Goal: Transaction & Acquisition: Purchase product/service

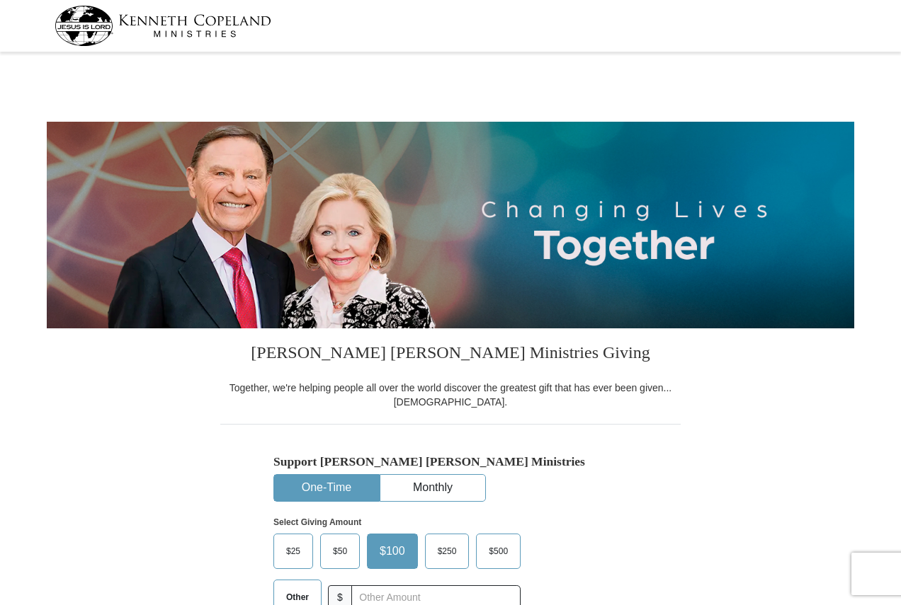
select select "PA"
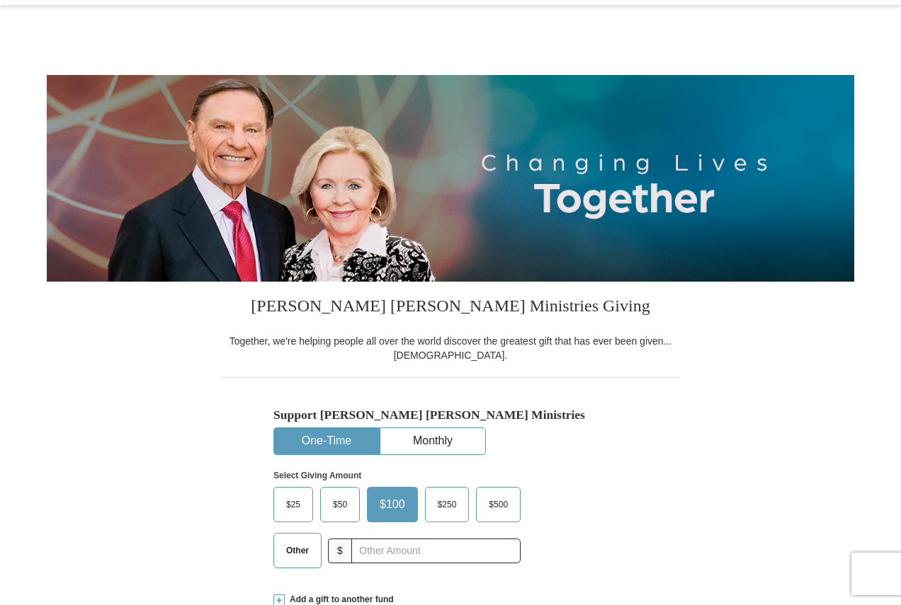
scroll to position [354, 0]
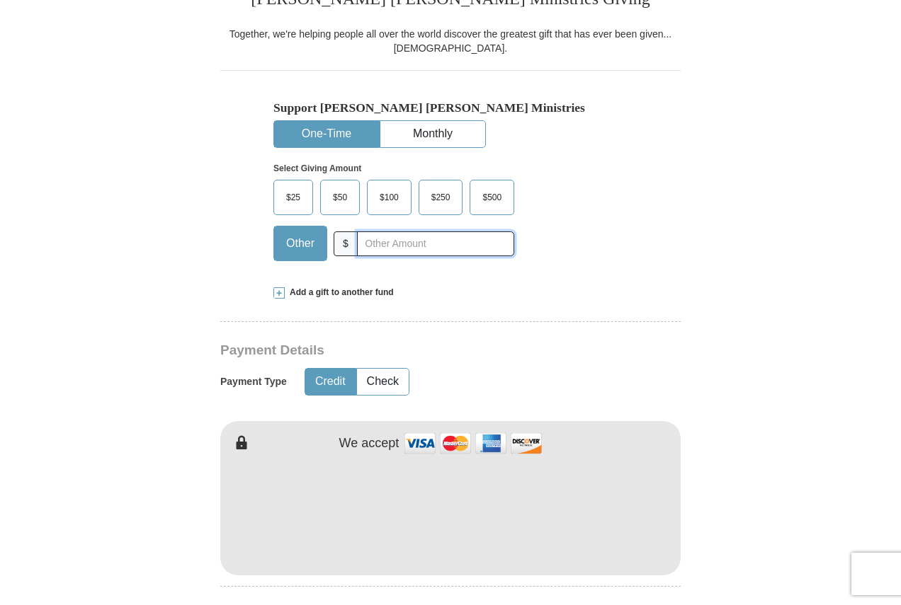
click at [403, 244] on input "text" at bounding box center [435, 244] width 157 height 25
type input "20"
click at [377, 387] on button "Check" at bounding box center [383, 382] width 52 height 26
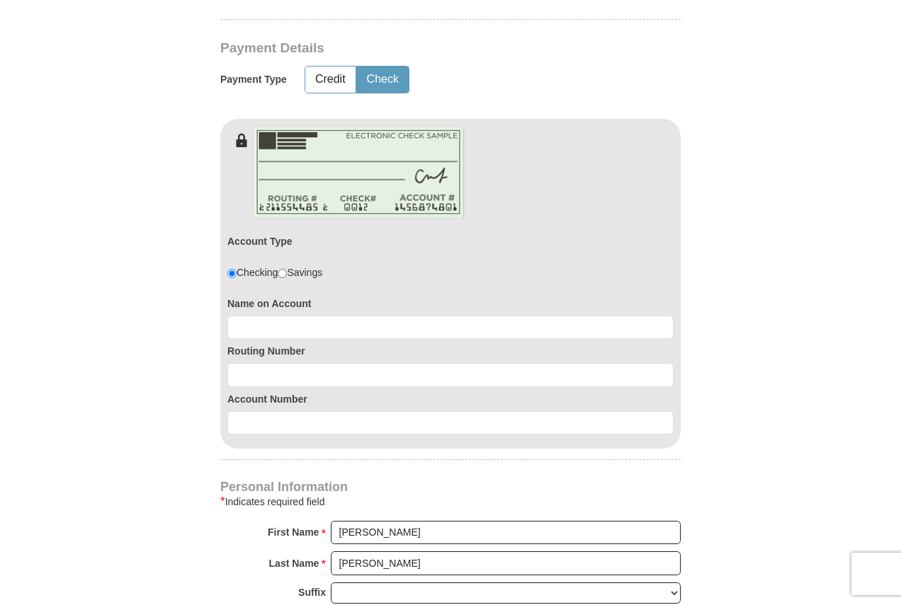
scroll to position [779, 0]
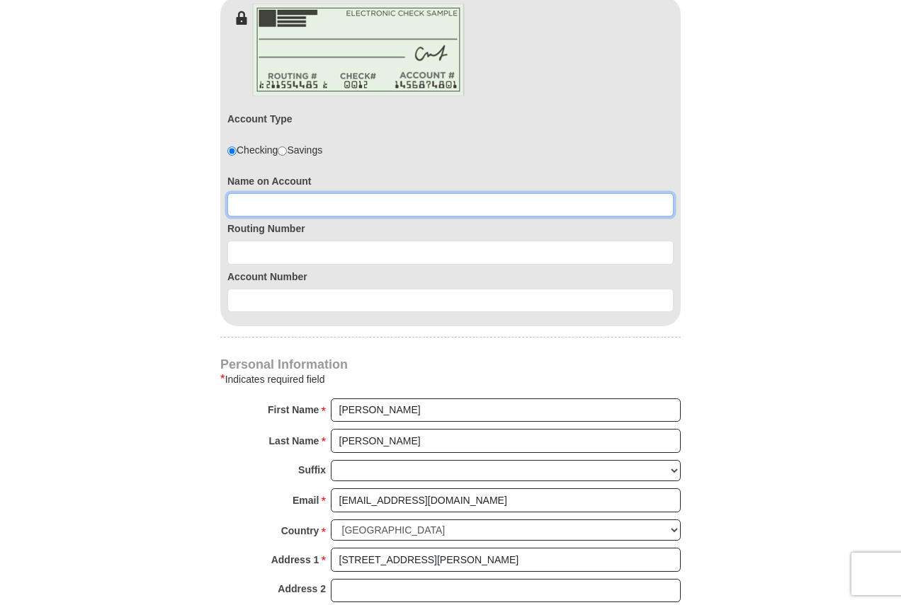
click at [367, 203] on input at bounding box center [450, 205] width 446 height 24
type input "Thomas D Howard"
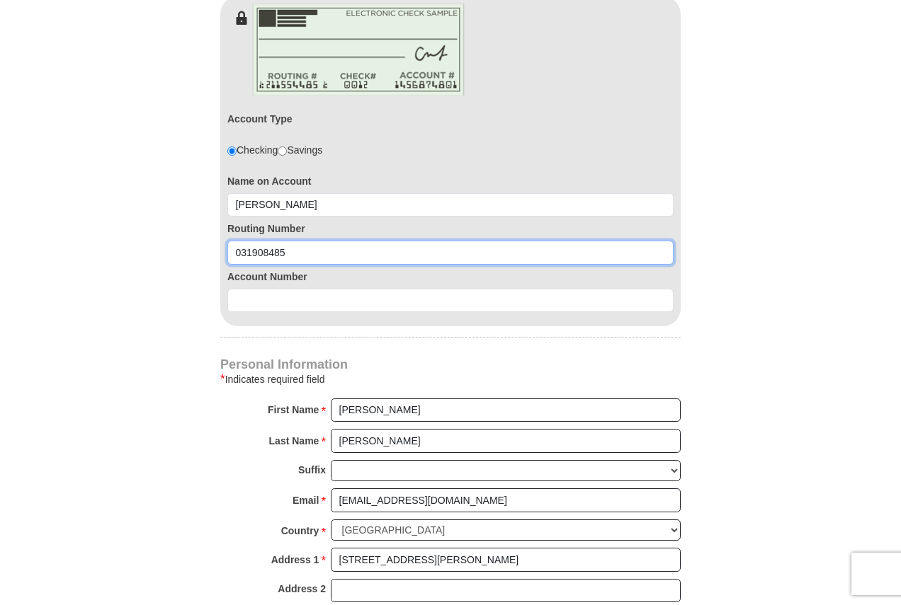
type input "031908485"
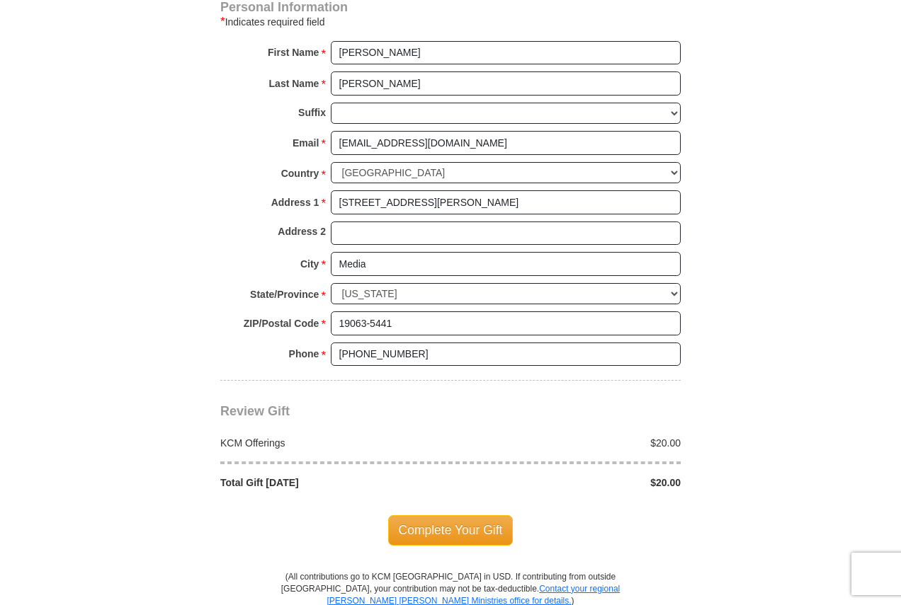
scroll to position [1275, 0]
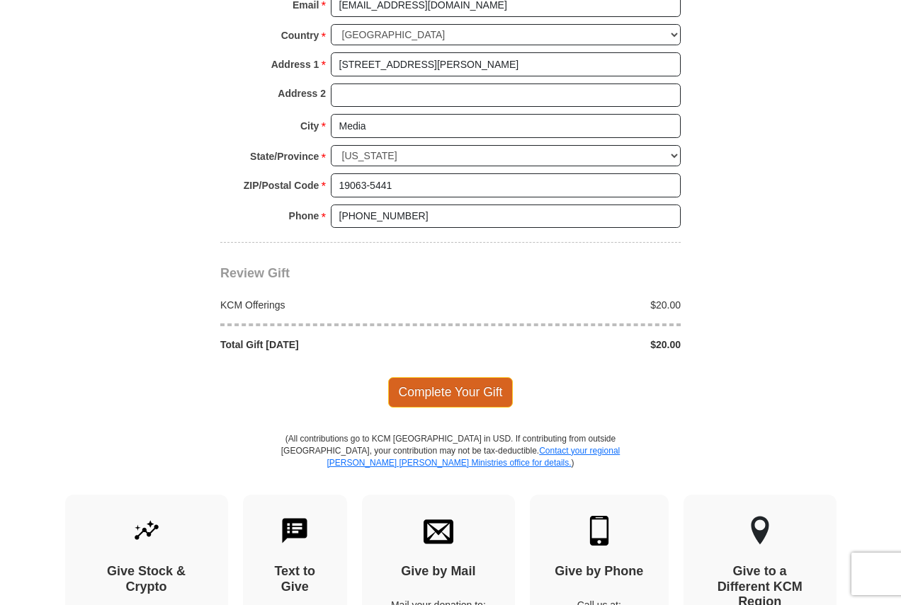
type input "0360154439"
click at [462, 385] on span "Complete Your Gift" at bounding box center [450, 392] width 125 height 30
